Goal: Navigation & Orientation: Find specific page/section

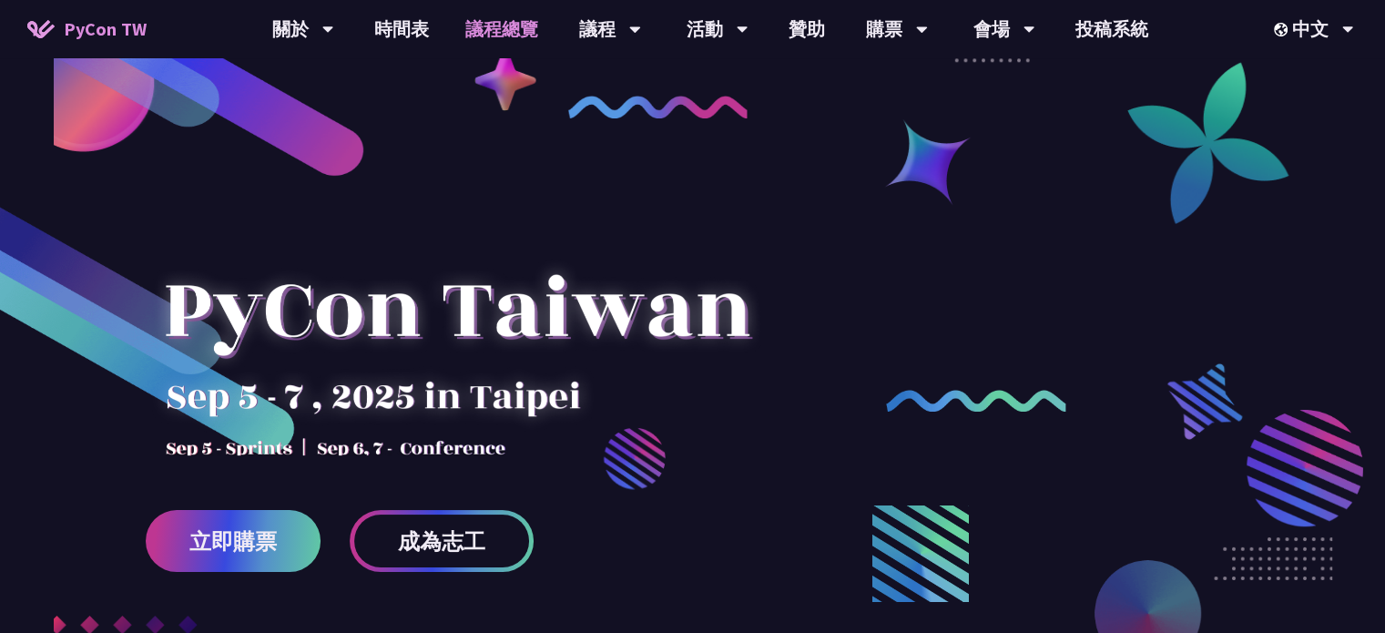
click at [510, 25] on link "議程總覽" at bounding box center [501, 29] width 109 height 58
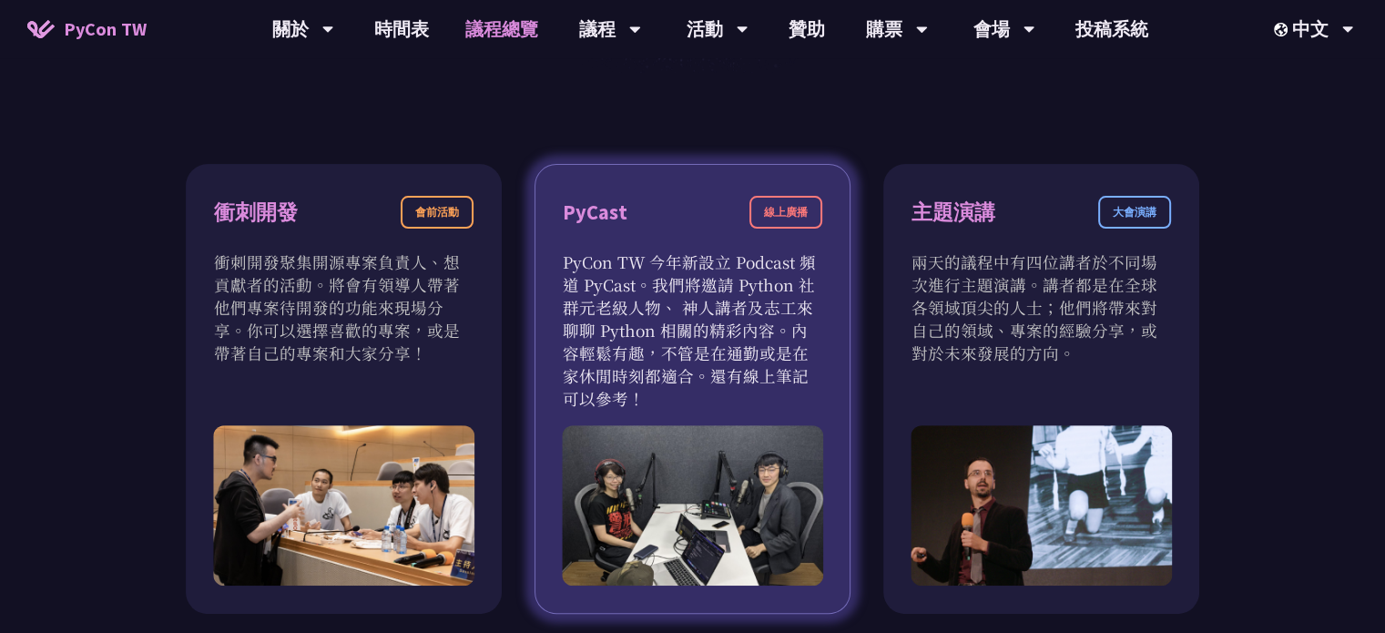
scroll to position [1001, 0]
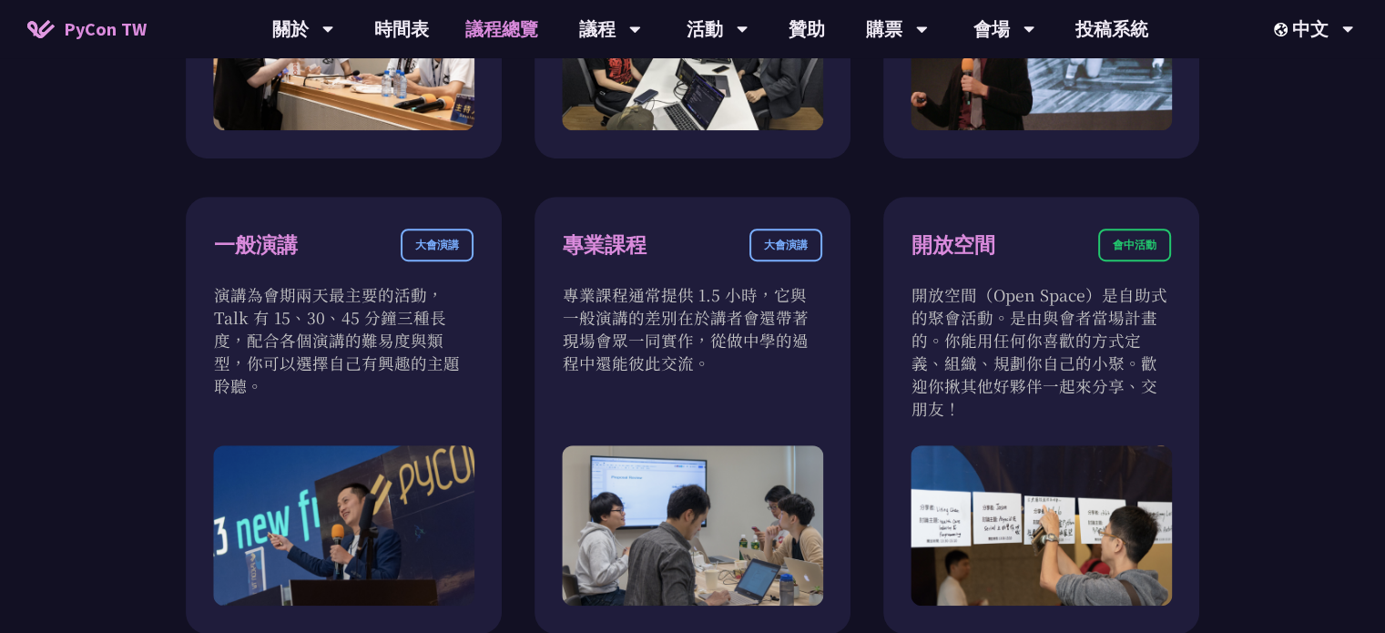
click at [39, 314] on div "衝刺開發 會前活動 衝刺開發聚集開源專案負責人、想貢獻者的活動。將會有領導人帶著他們專案待開發的功能來現場分享。你可以選擇喜歡的專案，或是帶著自己的專案和大家…" at bounding box center [692, 416] width 1385 height 1596
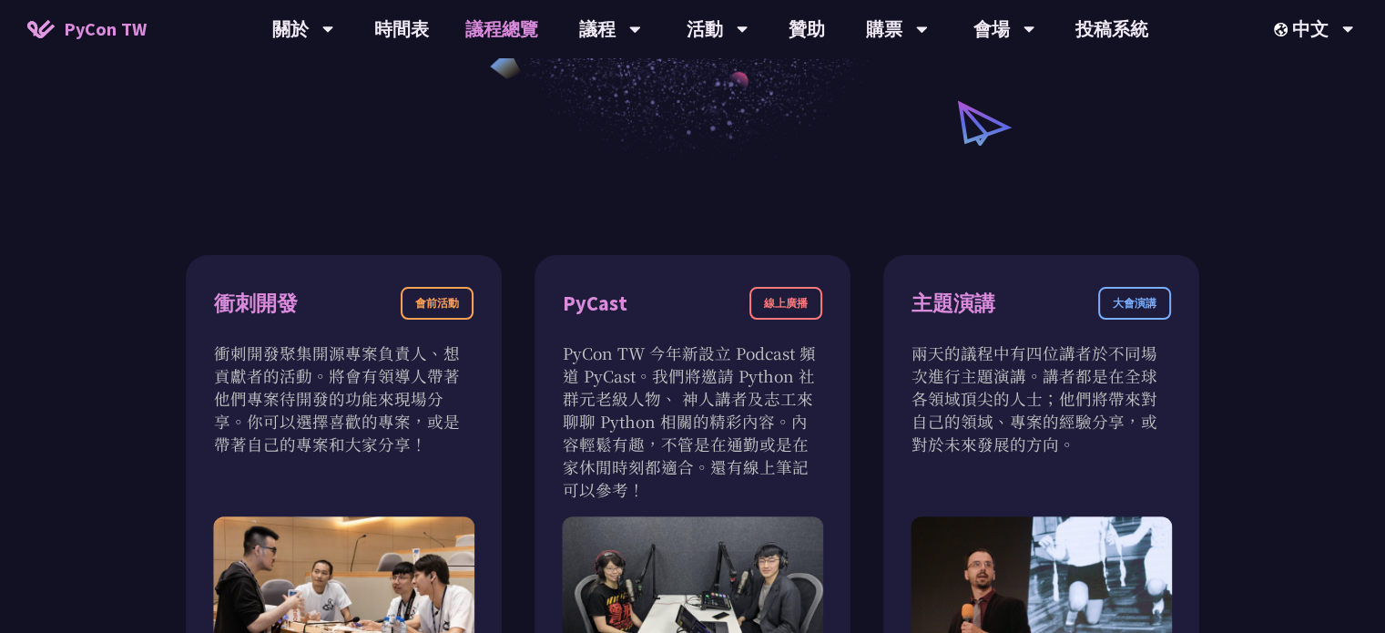
scroll to position [0, 0]
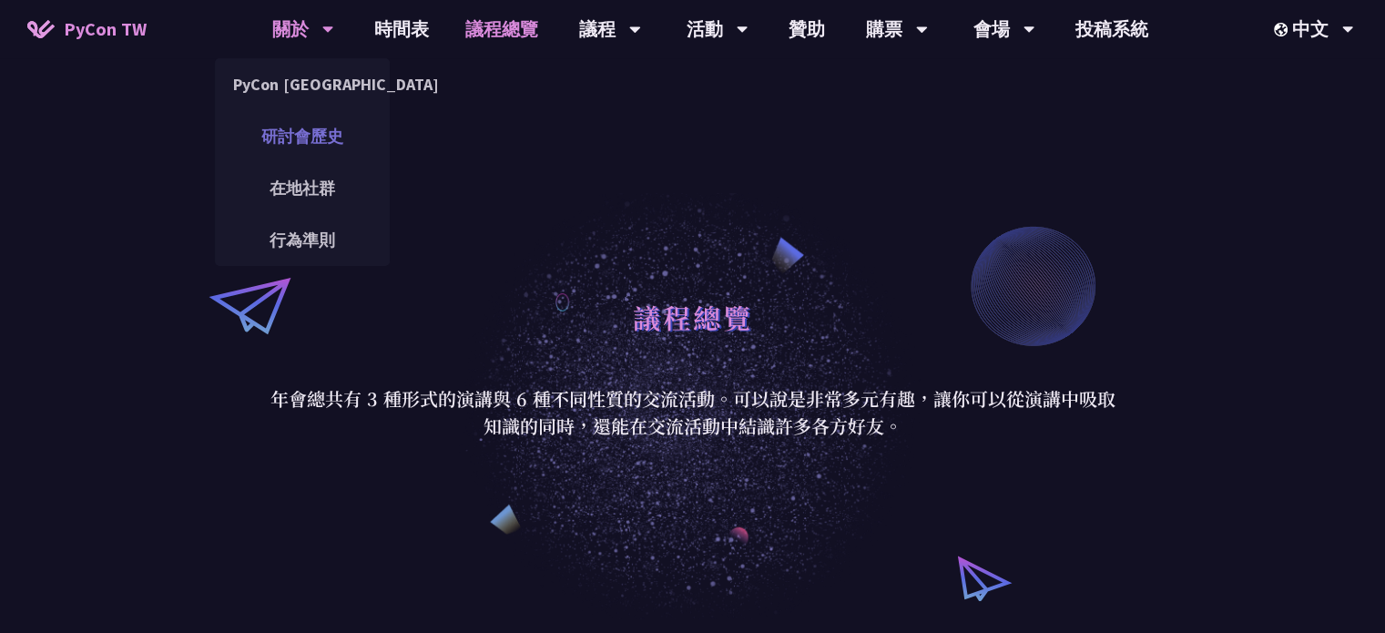
click at [310, 126] on link "研討會歷史" at bounding box center [302, 136] width 175 height 43
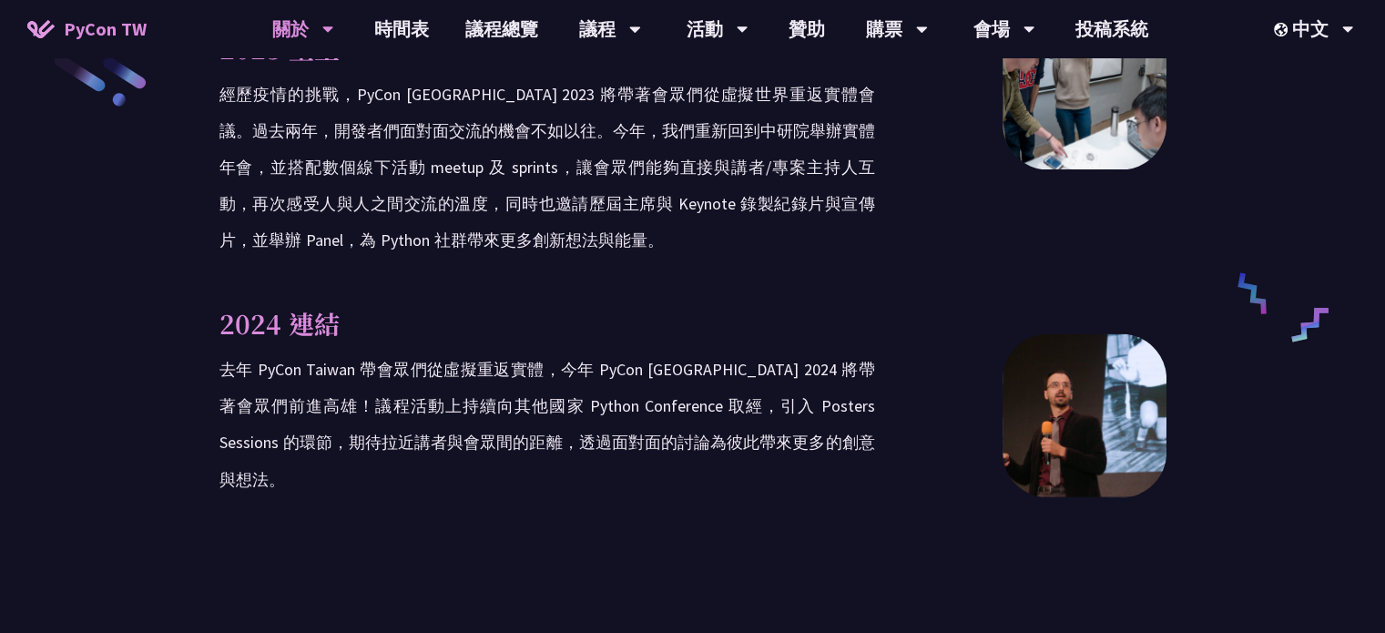
scroll to position [3004, 0]
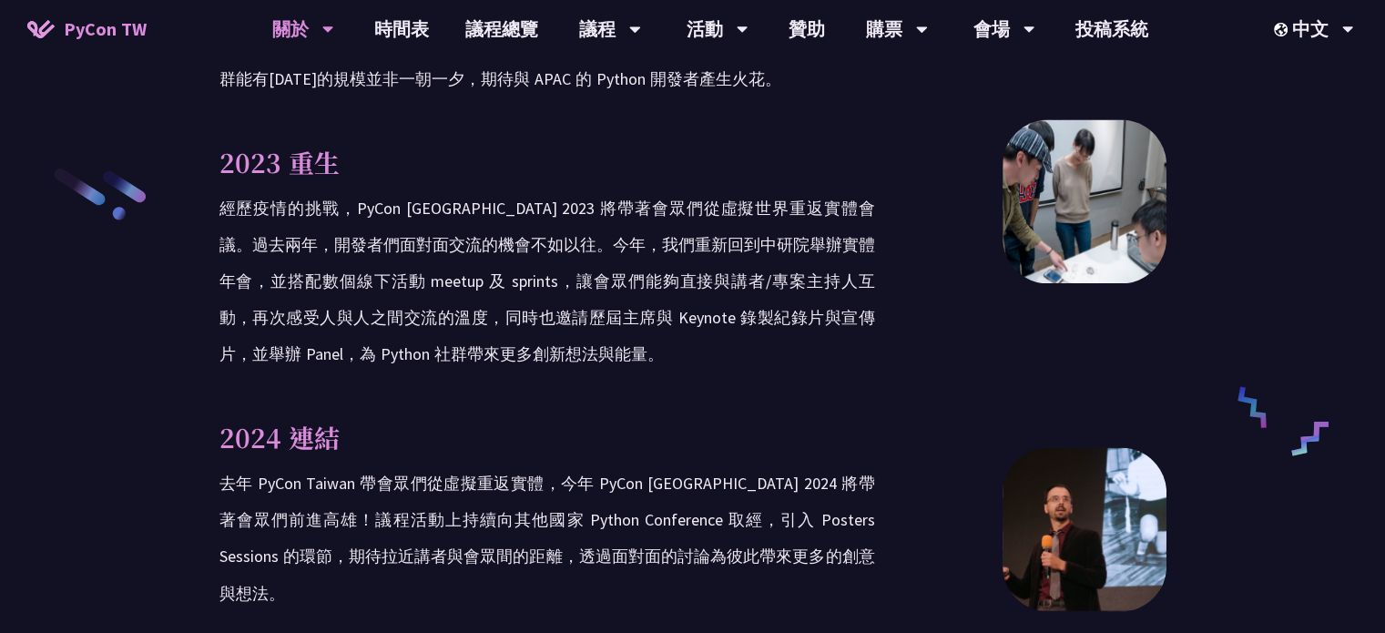
scroll to position [2458, 0]
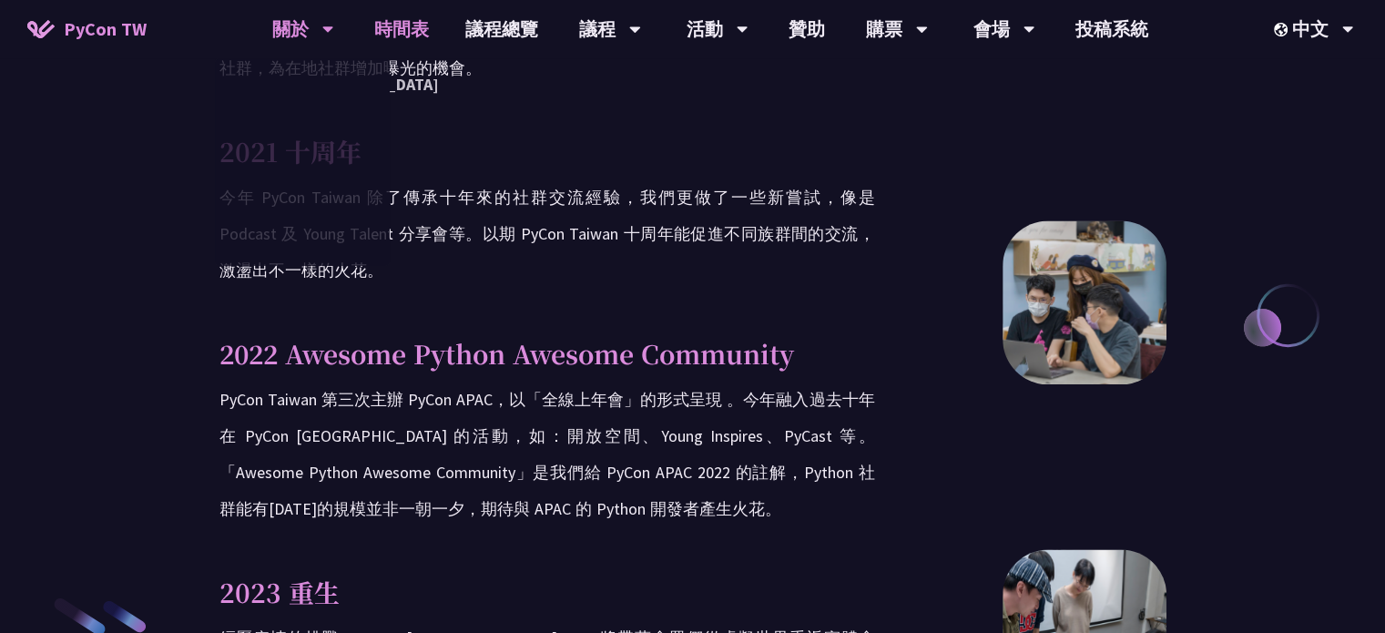
click at [394, 28] on link "時間表" at bounding box center [401, 29] width 91 height 58
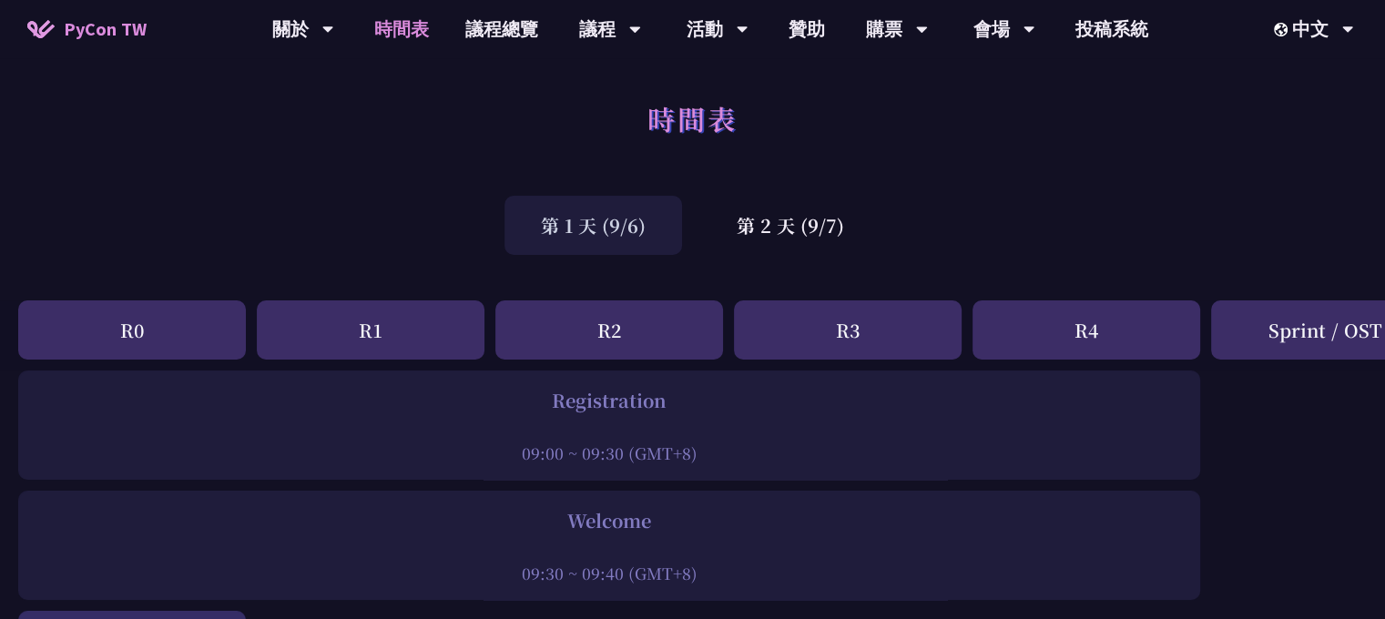
click at [624, 220] on div "第 1 天 (9/6)" at bounding box center [593, 225] width 178 height 59
click at [0, 159] on div "時間表" at bounding box center [692, 139] width 1385 height 96
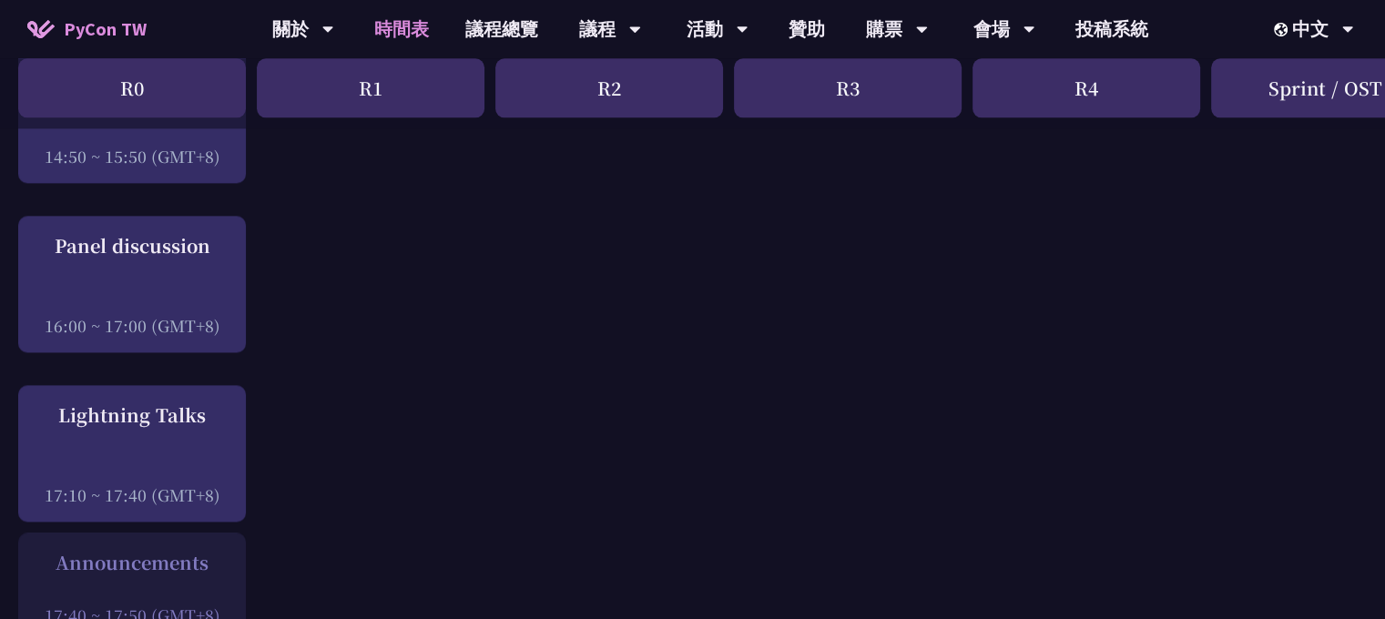
scroll to position [2367, 0]
